Goal: Information Seeking & Learning: Learn about a topic

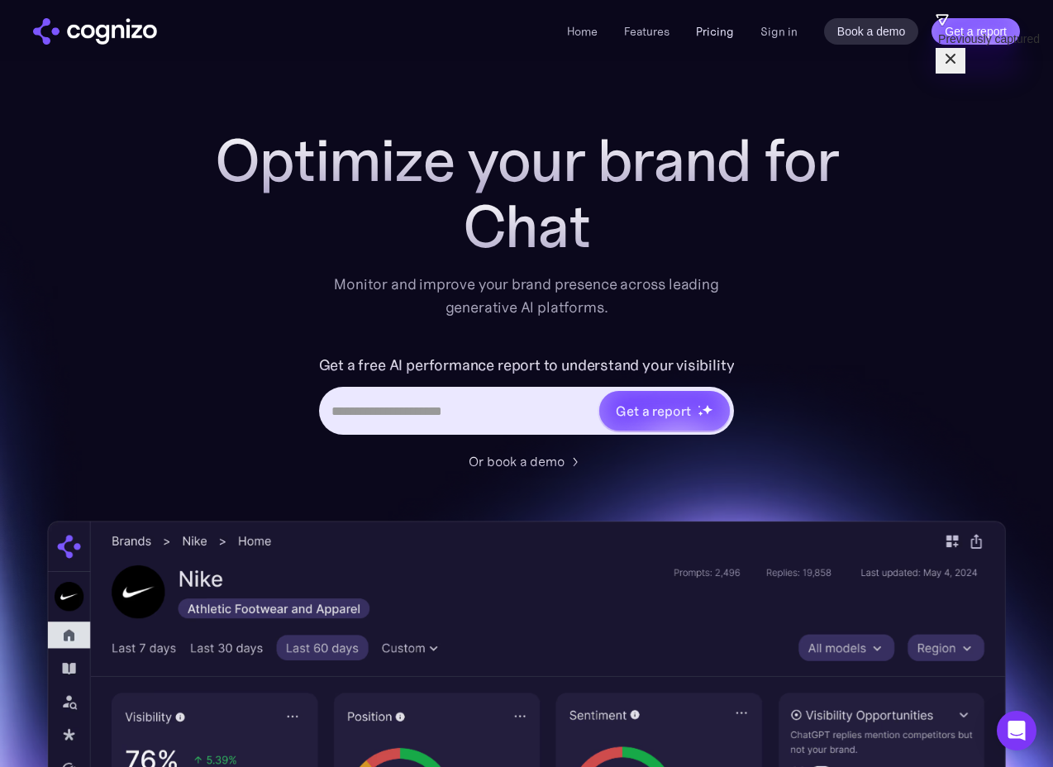
click at [726, 34] on link "Pricing" at bounding box center [715, 31] width 38 height 15
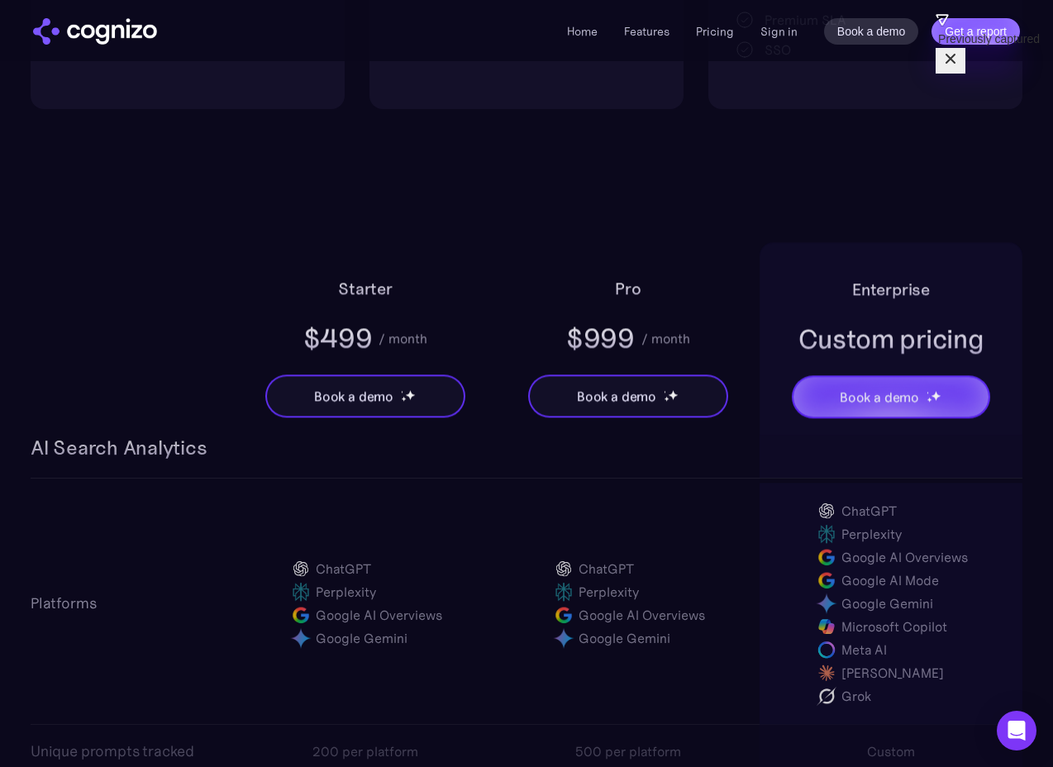
scroll to position [914, 0]
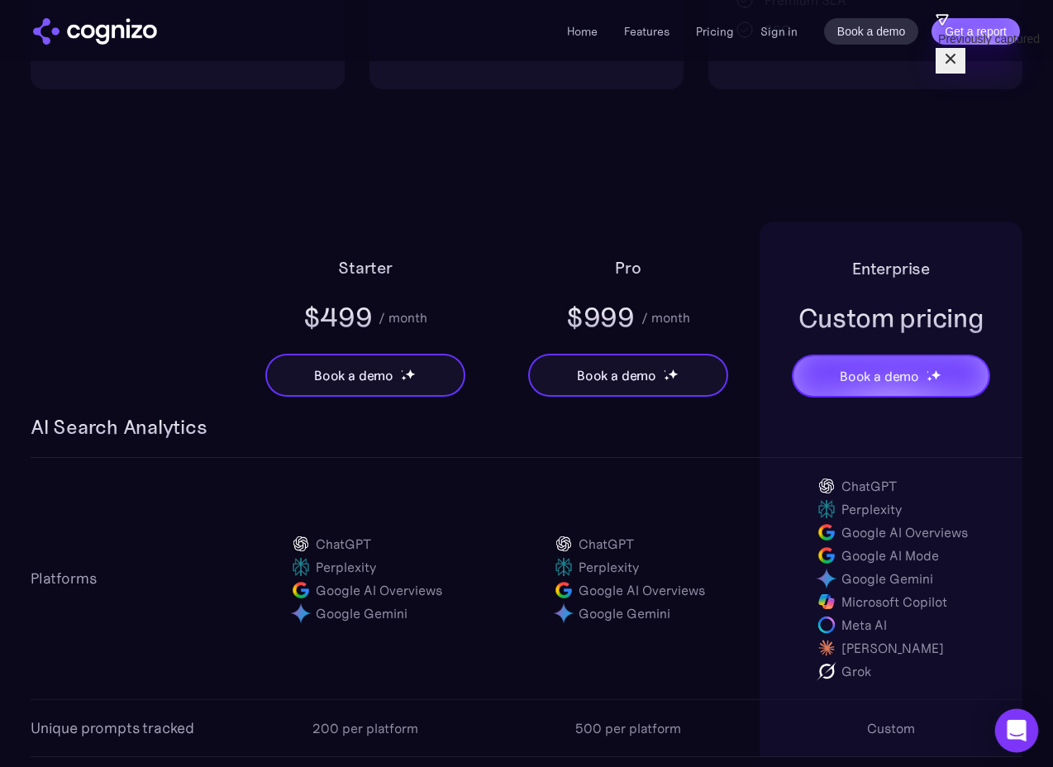
click at [1011, 734] on icon "Open Intercom Messenger" at bounding box center [1016, 730] width 21 height 21
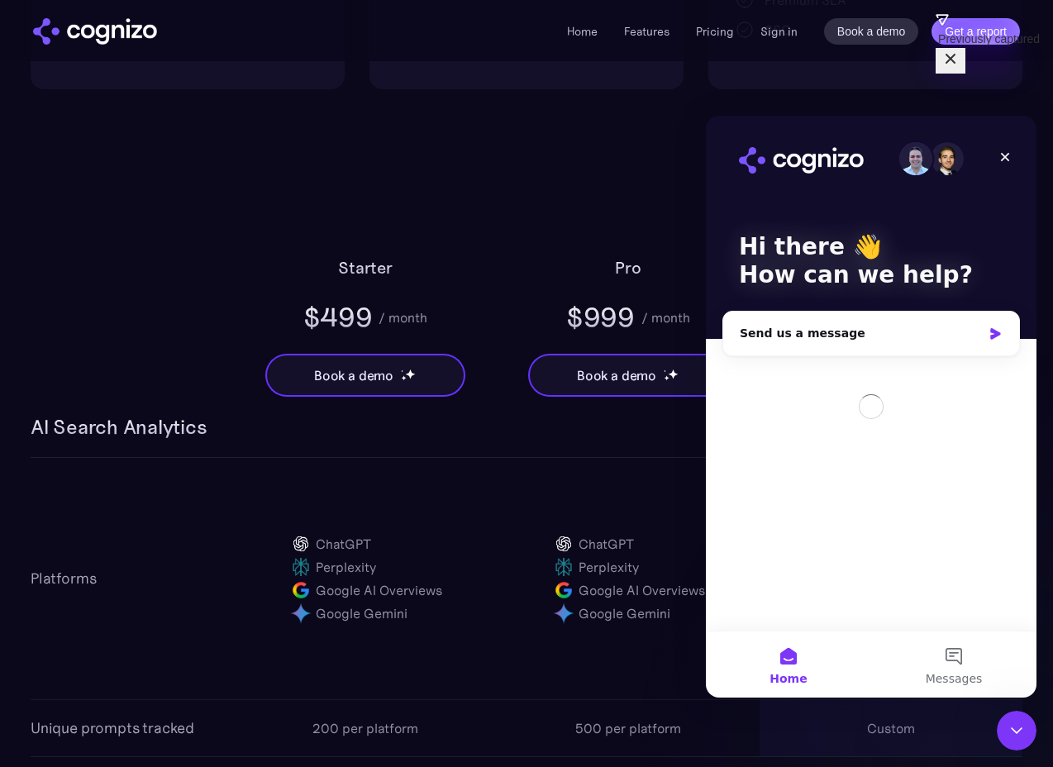
scroll to position [0, 0]
click at [1018, 732] on icon "Close Intercom Messenger" at bounding box center [1017, 731] width 12 height 7
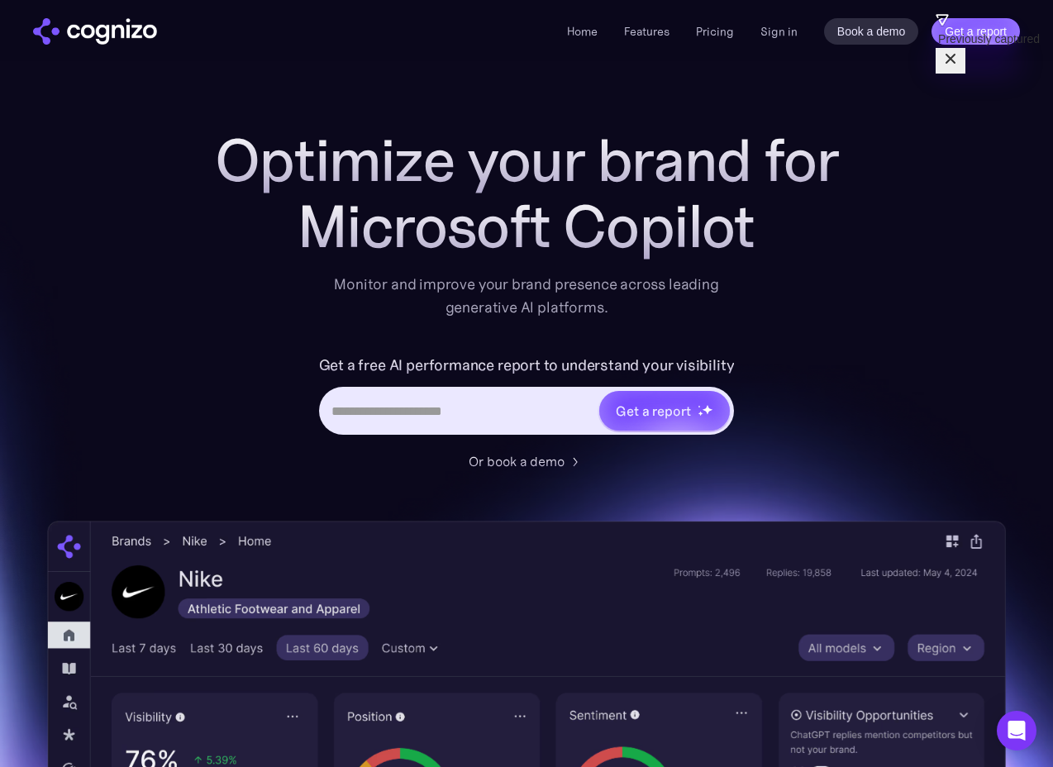
click at [442, 410] on input "Hero URL Input Form" at bounding box center [460, 410] width 277 height 31
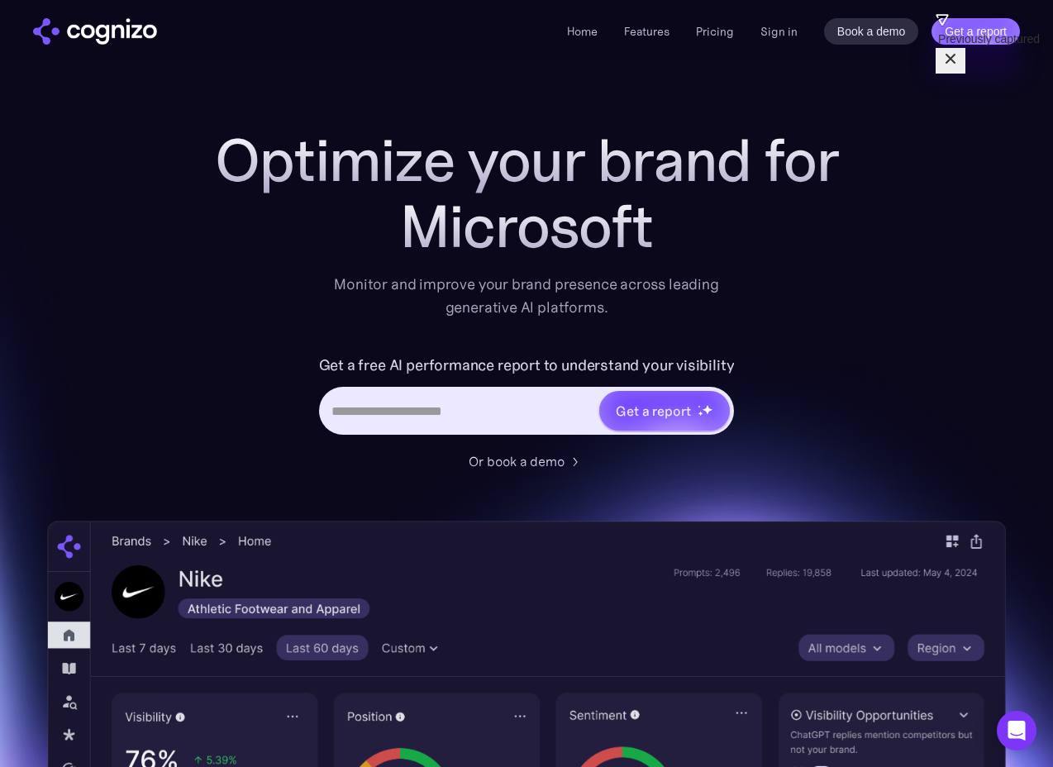
click at [284, 437] on div "Get a free AI performance report to understand your visibility Get a report" at bounding box center [526, 401] width 661 height 99
click at [649, 33] on link "Features" at bounding box center [646, 31] width 45 height 15
